Goal: Check status: Check status

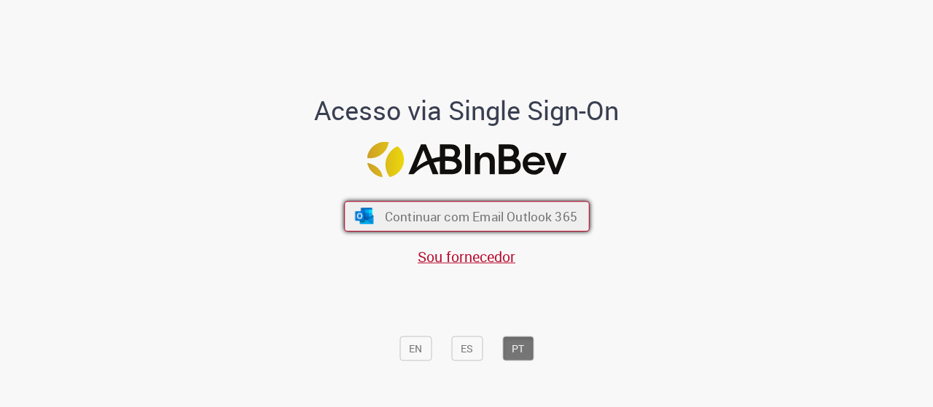
click at [453, 215] on span "Continuar com Email Outlook 365" at bounding box center [480, 216] width 192 height 17
